Goal: Check status: Check status

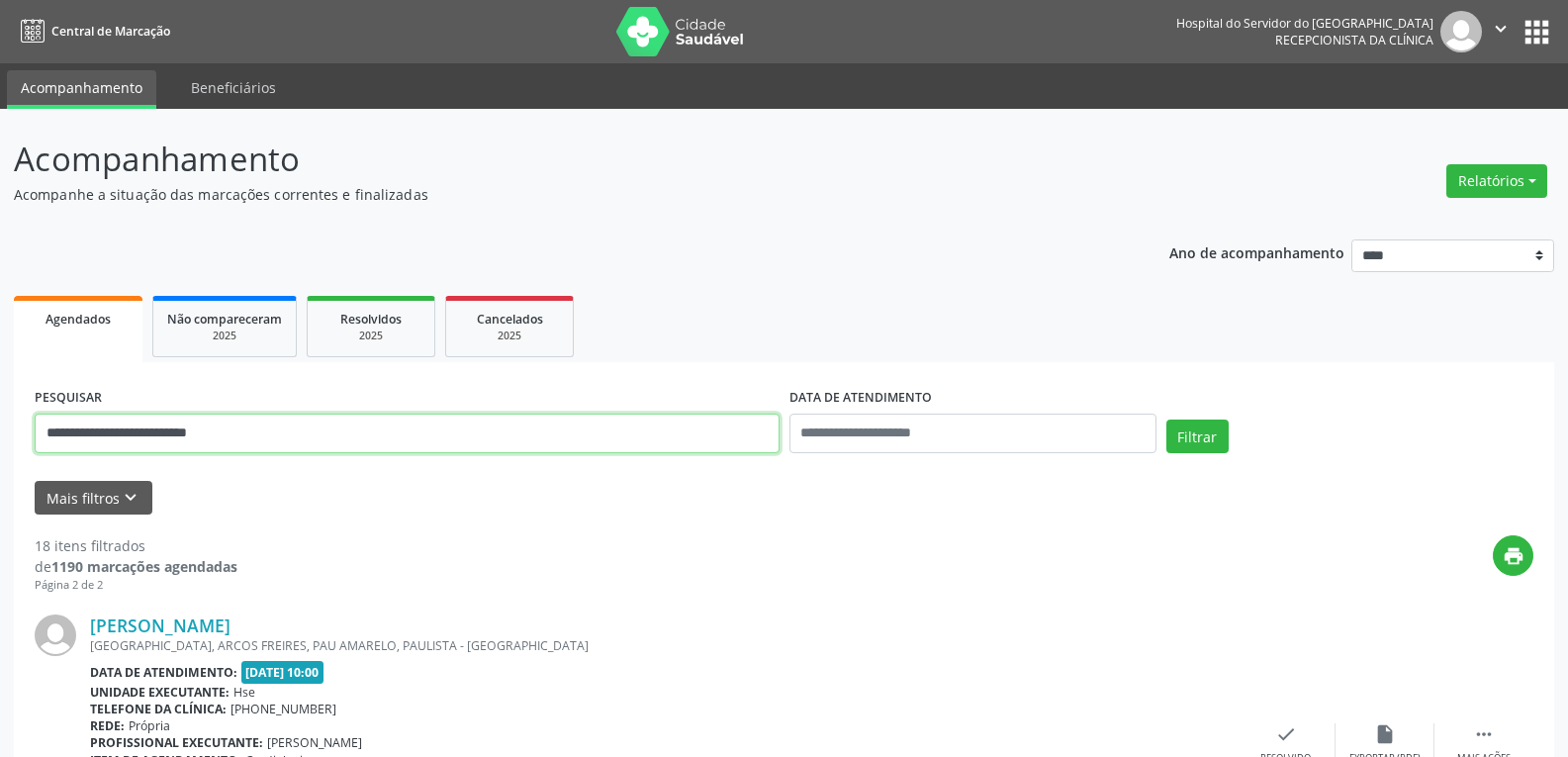
drag, startPoint x: 324, startPoint y: 437, endPoint x: 0, endPoint y: 436, distance: 324.5
type input "**********"
click at [1166, 419] on button "Filtrar" at bounding box center [1197, 436] width 62 height 34
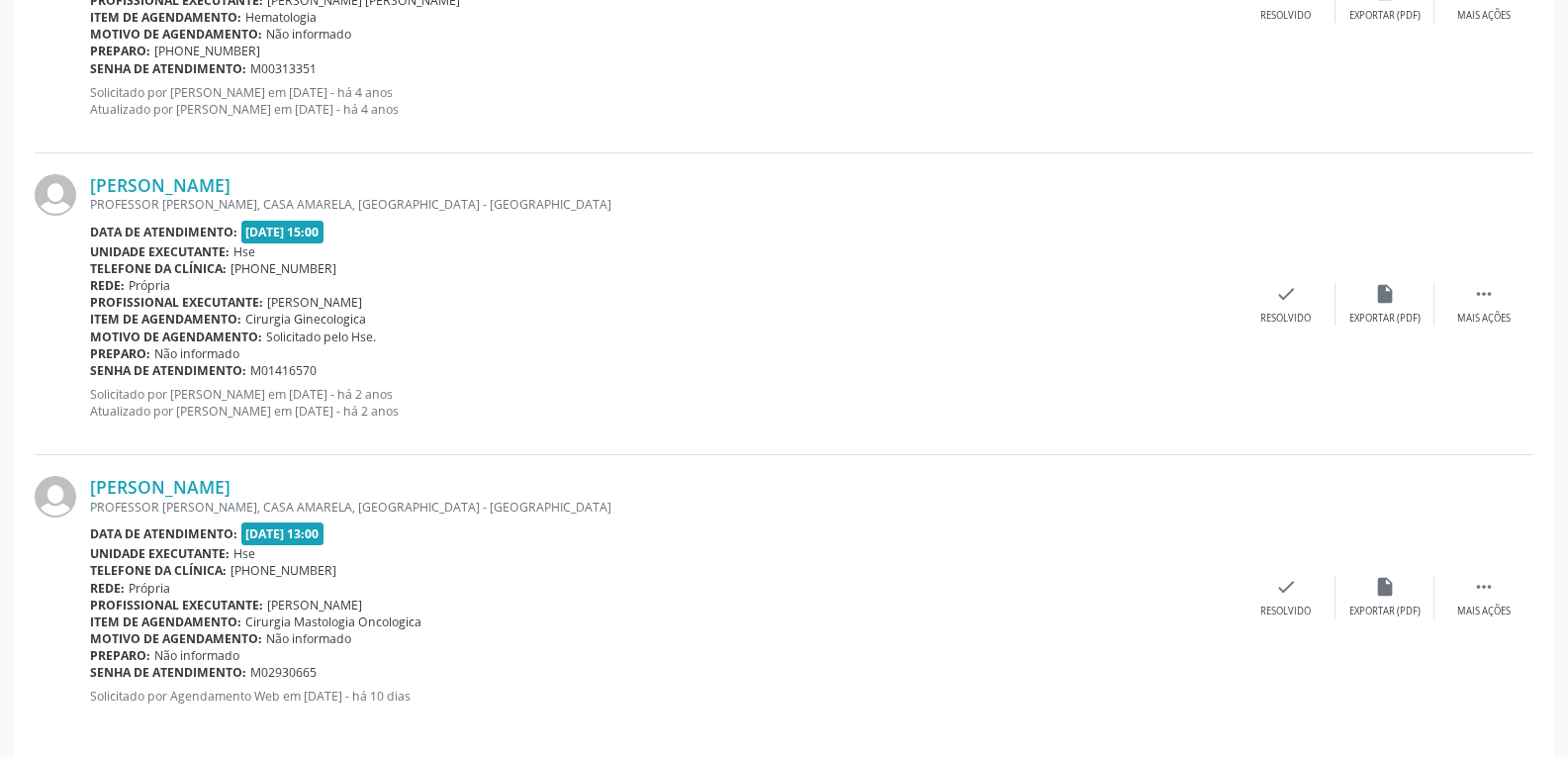
scroll to position [1062, 0]
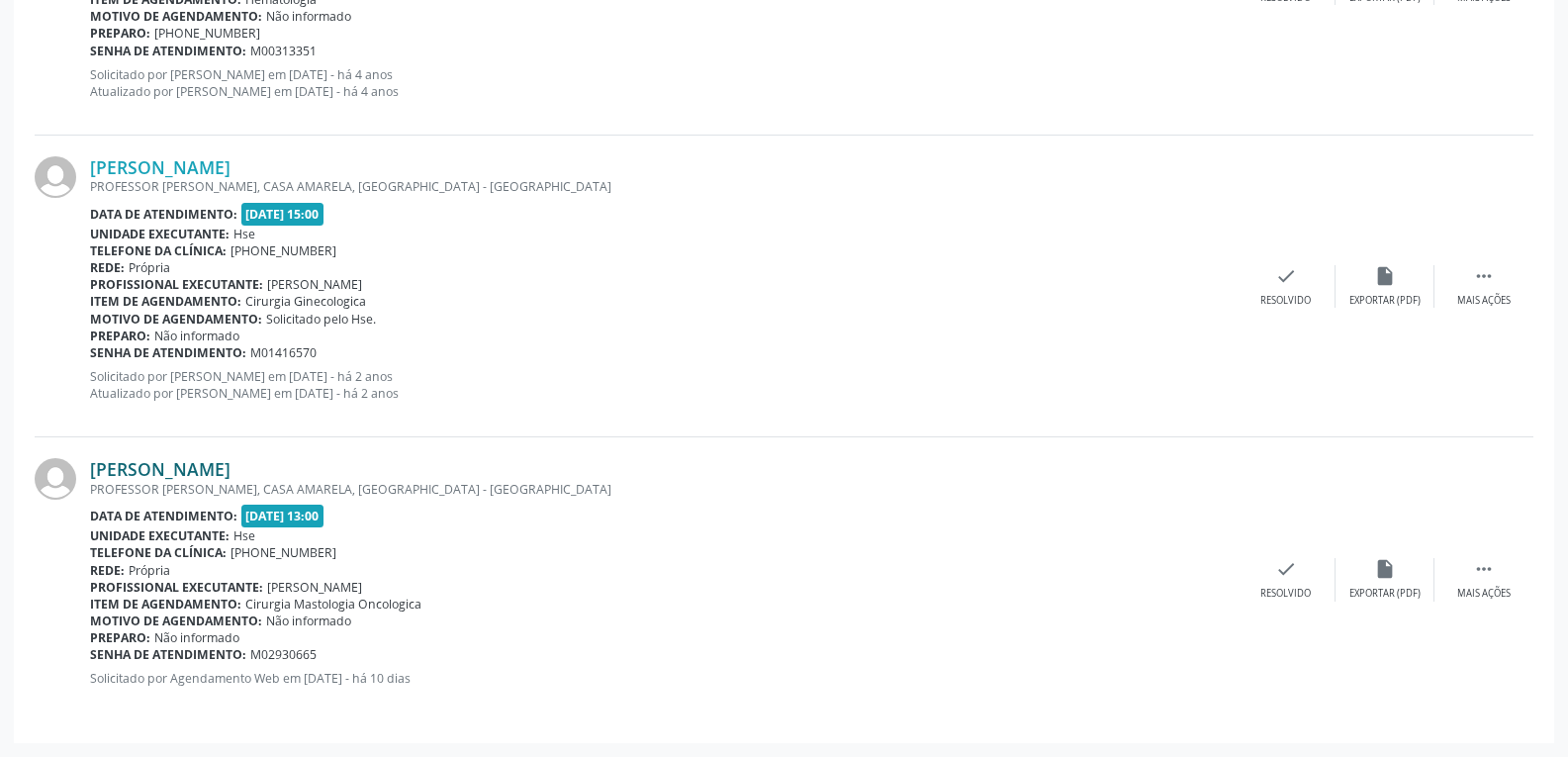
click at [148, 469] on link "[PERSON_NAME]" at bounding box center [160, 469] width 140 height 22
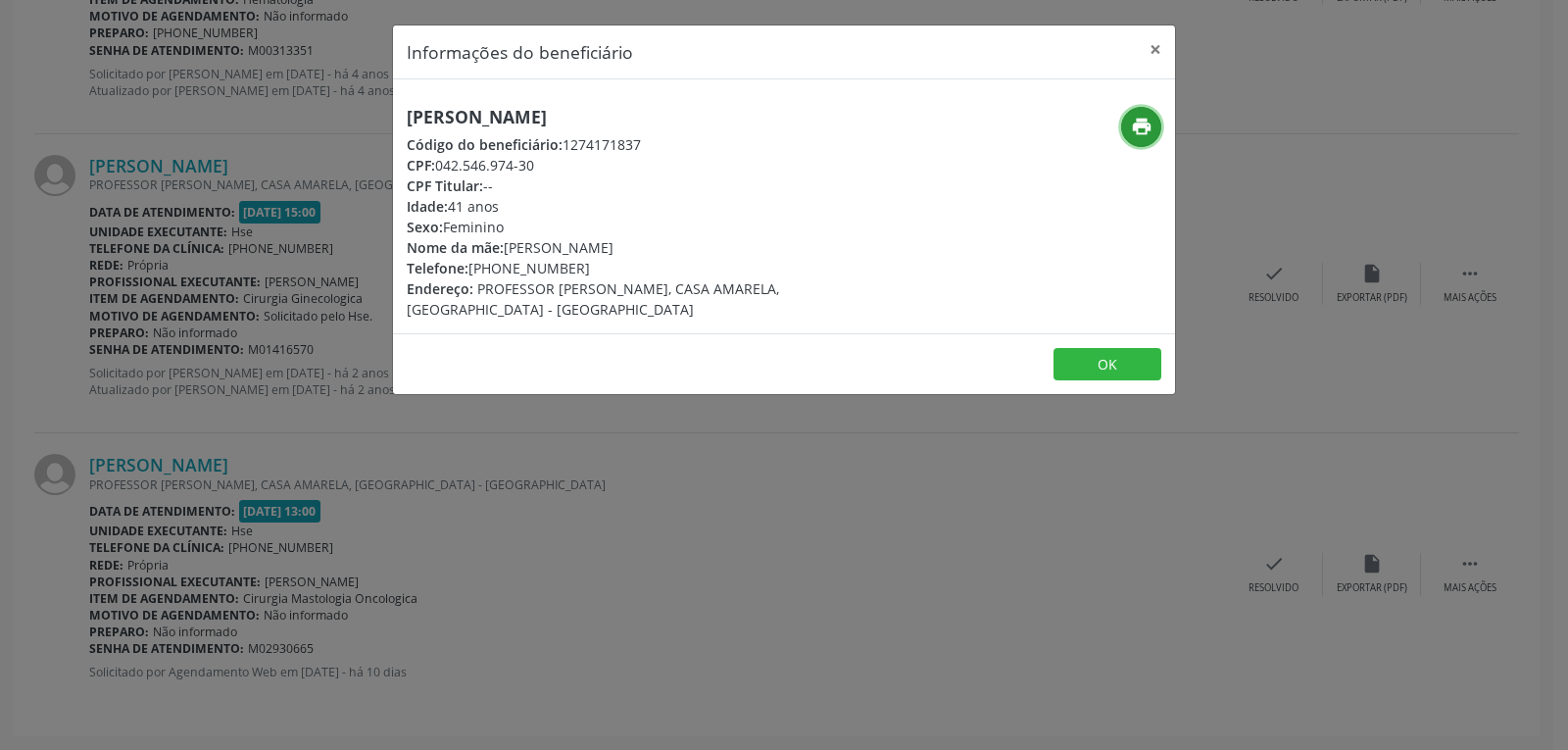
click at [1131, 128] on icon "print" at bounding box center [1142, 127] width 22 height 22
click at [1132, 127] on icon "print" at bounding box center [1142, 127] width 22 height 22
drag, startPoint x: 435, startPoint y: 165, endPoint x: 573, endPoint y: 164, distance: 138.0
click at [573, 164] on div "CPF: 042.546.974-30" at bounding box center [654, 164] width 494 height 21
copy div "042.546.974-30"
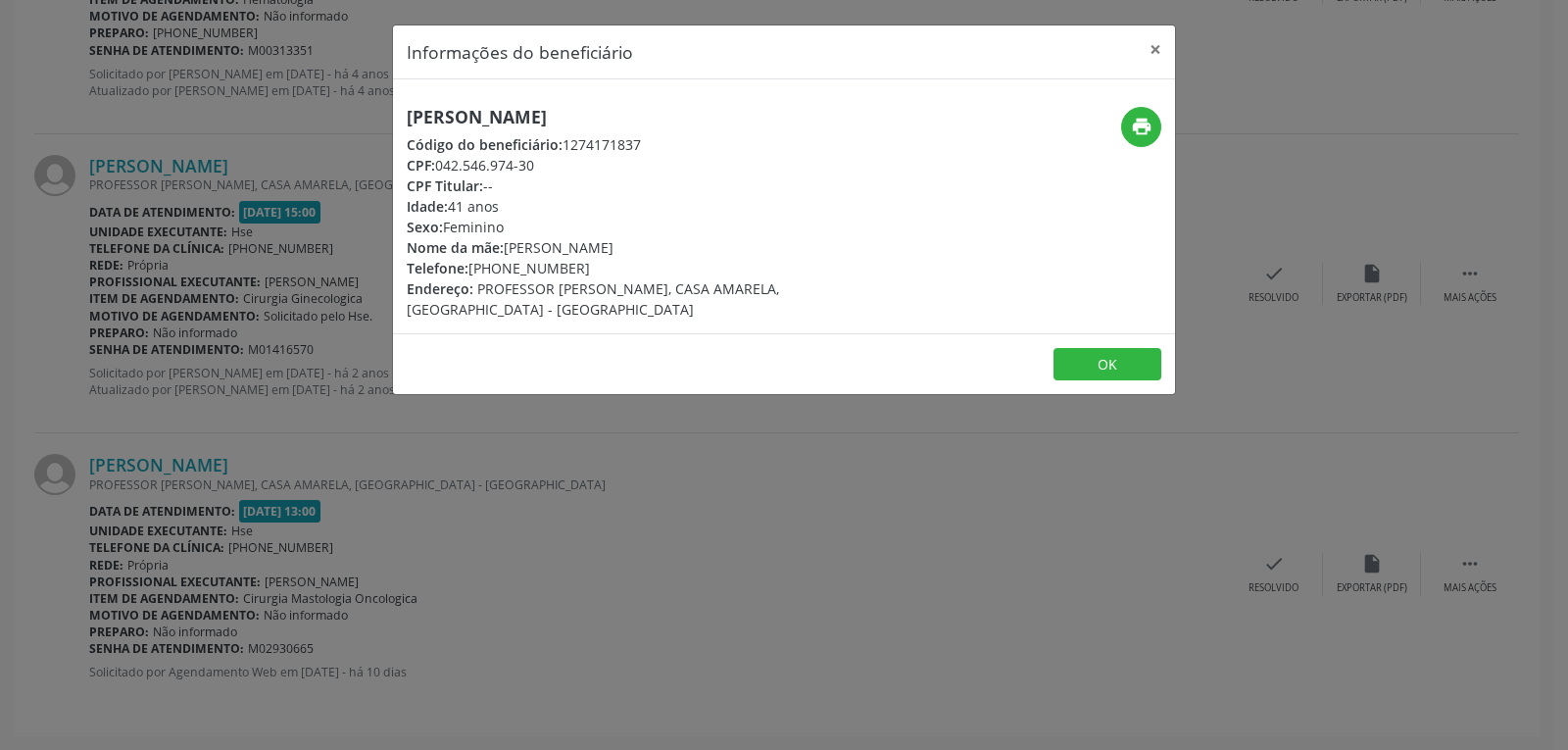
drag, startPoint x: 497, startPoint y: 266, endPoint x: 593, endPoint y: 264, distance: 96.0
click at [593, 264] on div "Telefone: [PHONE_NUMBER]" at bounding box center [654, 268] width 494 height 21
copy div "99991-2441"
click at [1158, 50] on button "×" at bounding box center [1156, 50] width 40 height 48
